Goal: Transaction & Acquisition: Download file/media

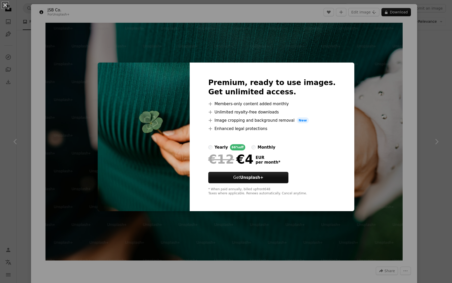
scroll to position [12126, 0]
click at [327, 145] on div "Premium, ready to use images. Get unlimited access. A plus sign Members-only co…" at bounding box center [272, 136] width 164 height 149
click at [280, 179] on button "Get Unsplash+" at bounding box center [248, 177] width 80 height 11
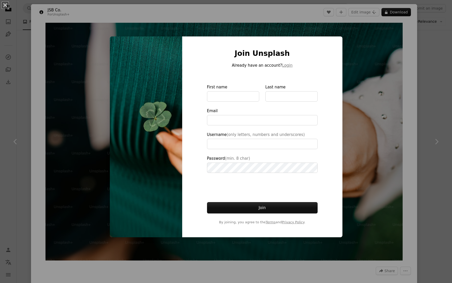
click at [126, 50] on img at bounding box center [146, 136] width 72 height 201
type input "**********"
click at [4, 5] on button "An X shape" at bounding box center [5, 5] width 6 height 6
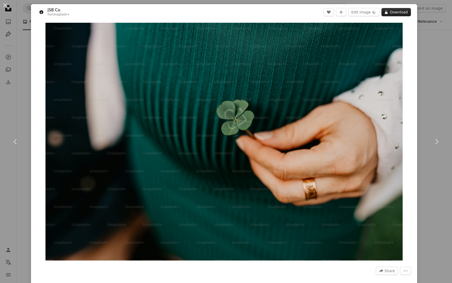
click at [404, 13] on button "A lock Download" at bounding box center [395, 12] width 29 height 8
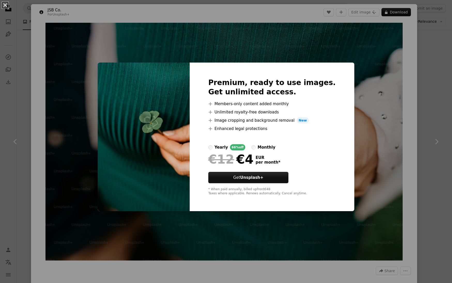
click at [6, 7] on button "An X shape" at bounding box center [5, 5] width 6 height 6
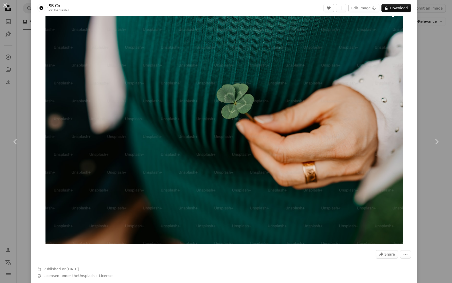
scroll to position [16, 0]
click at [5, 5] on button "An X shape" at bounding box center [5, 5] width 6 height 6
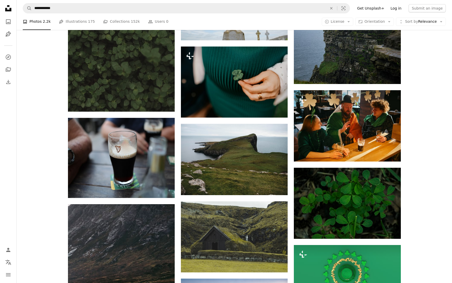
click at [402, 9] on link "Log in" at bounding box center [395, 8] width 17 height 8
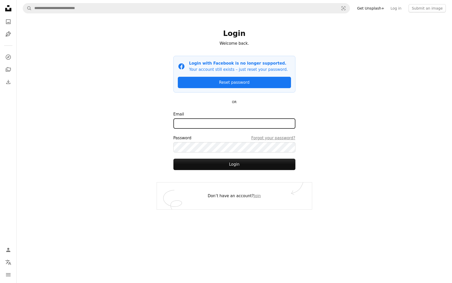
type input "**********"
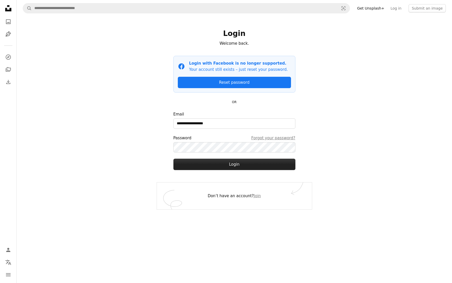
click at [225, 161] on button "Login" at bounding box center [234, 164] width 122 height 11
